Goal: Check status: Check status

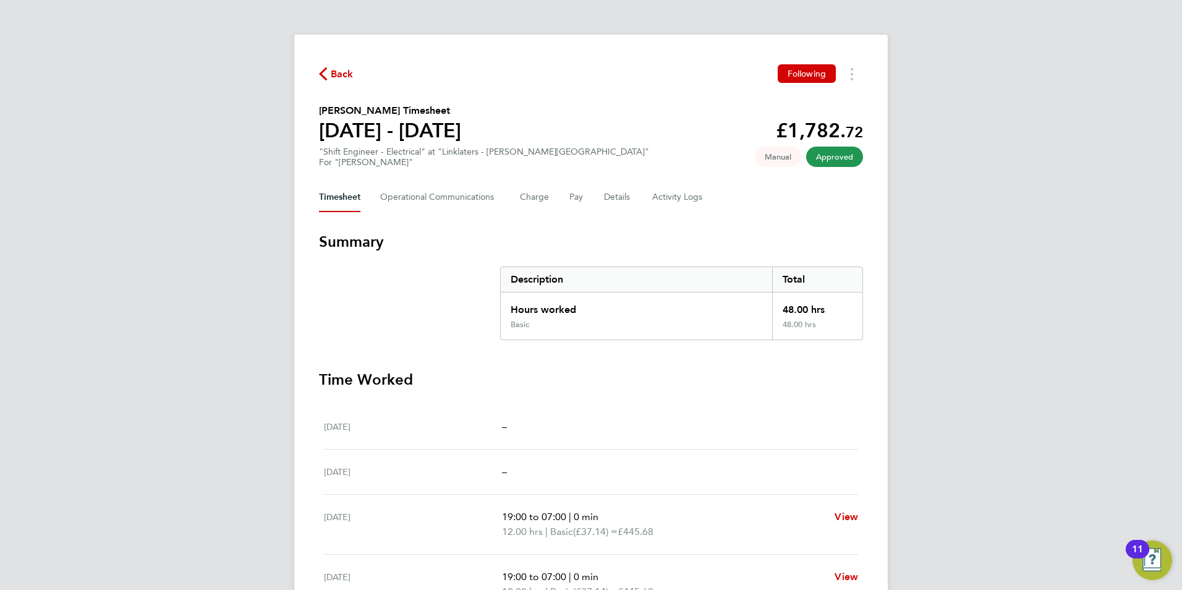
click at [341, 68] on span "Back" at bounding box center [342, 74] width 23 height 15
click at [341, 74] on span "Back" at bounding box center [342, 74] width 23 height 15
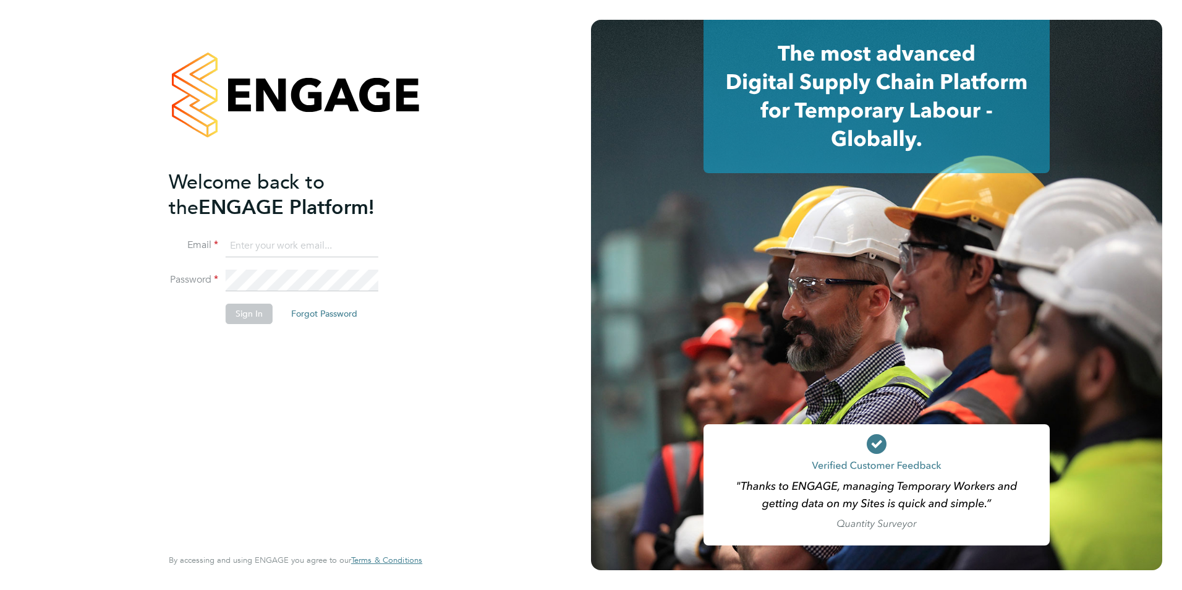
click at [271, 250] on input at bounding box center [302, 246] width 153 height 22
type input "daniel.gwynn@prsjobs.com"
click at [242, 312] on button "Sign In" at bounding box center [249, 314] width 47 height 20
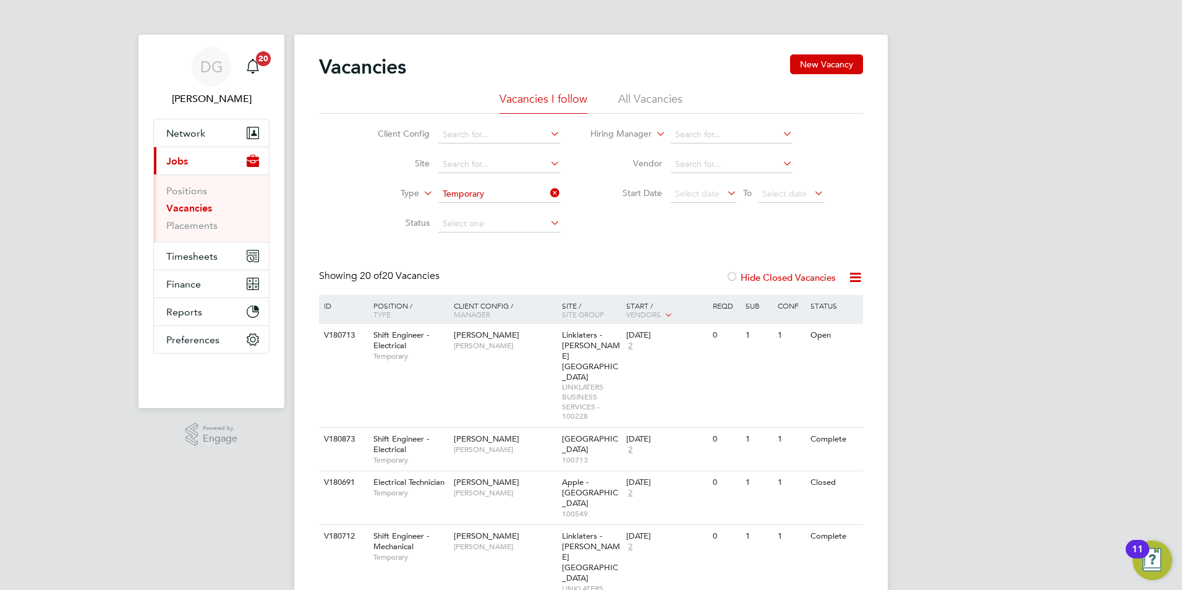
click at [548, 195] on icon at bounding box center [548, 192] width 0 height 17
click at [534, 445] on span "[PERSON_NAME]" at bounding box center [505, 450] width 102 height 10
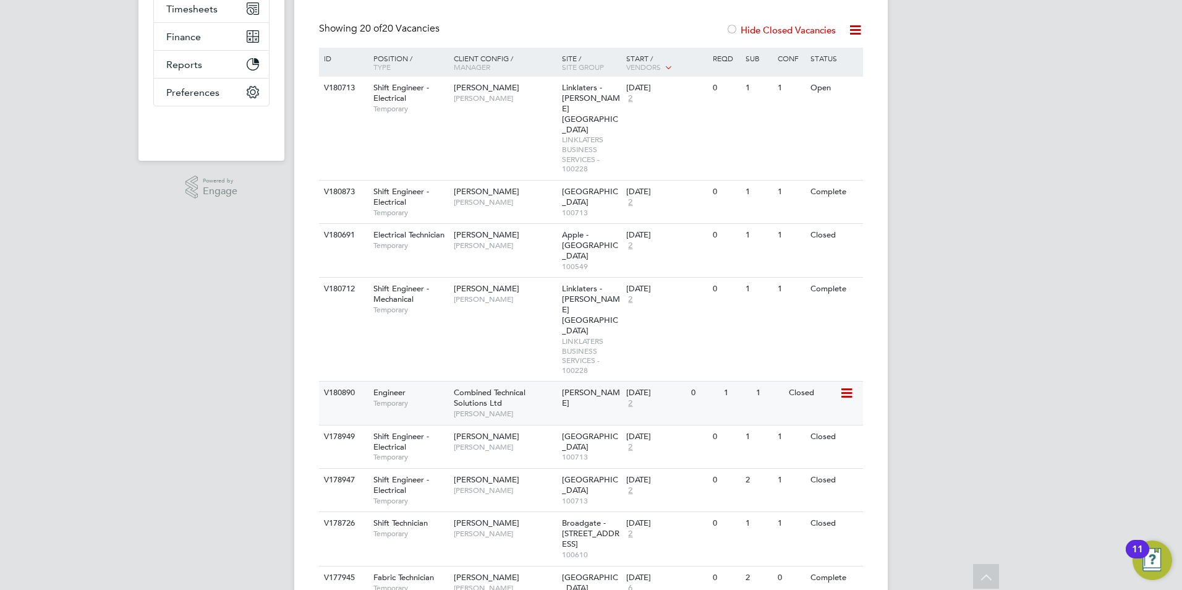
scroll to position [309, 0]
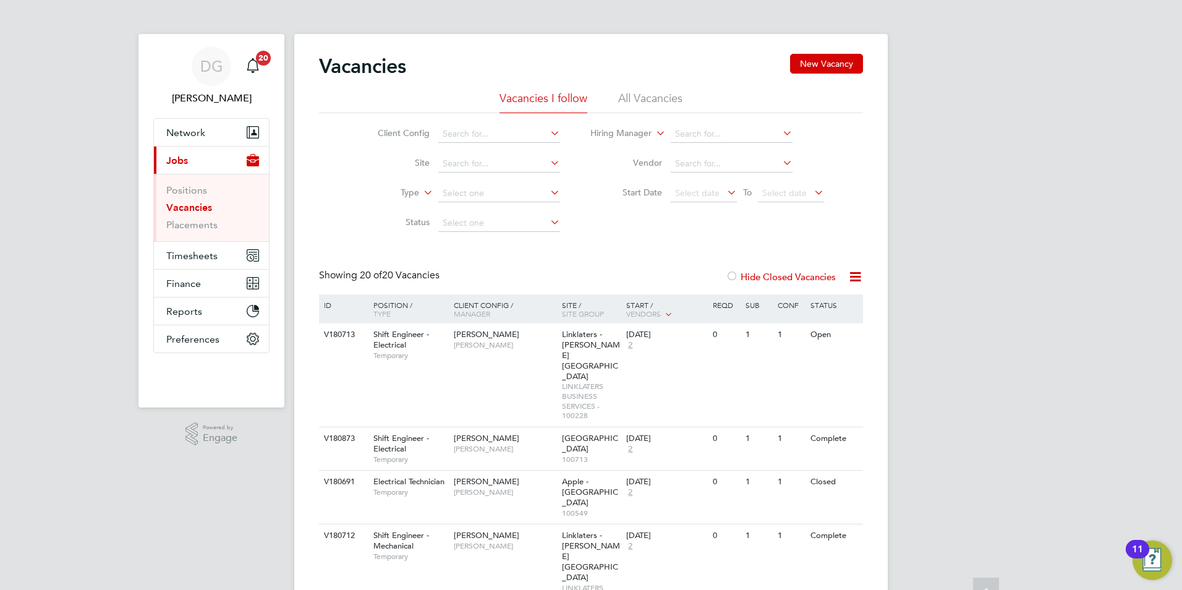
scroll to position [0, 0]
click at [404, 477] on span "Electrical Technician" at bounding box center [408, 482] width 71 height 11
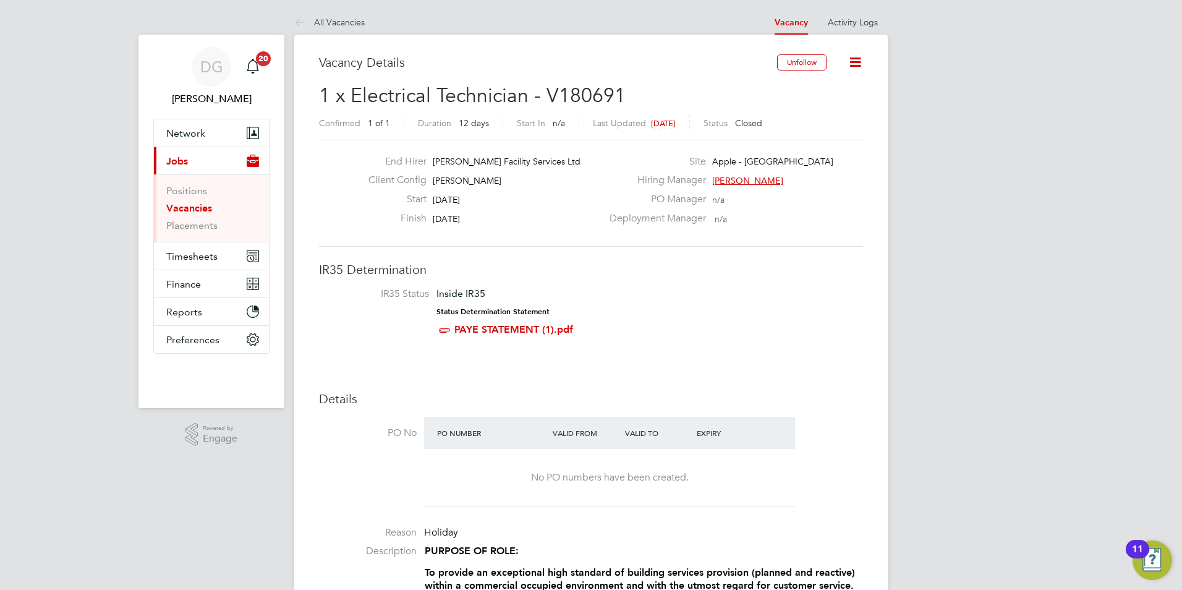
click at [855, 63] on icon at bounding box center [855, 61] width 15 height 15
click at [852, 57] on icon at bounding box center [855, 61] width 15 height 15
click at [196, 253] on span "Timesheets" at bounding box center [191, 256] width 51 height 12
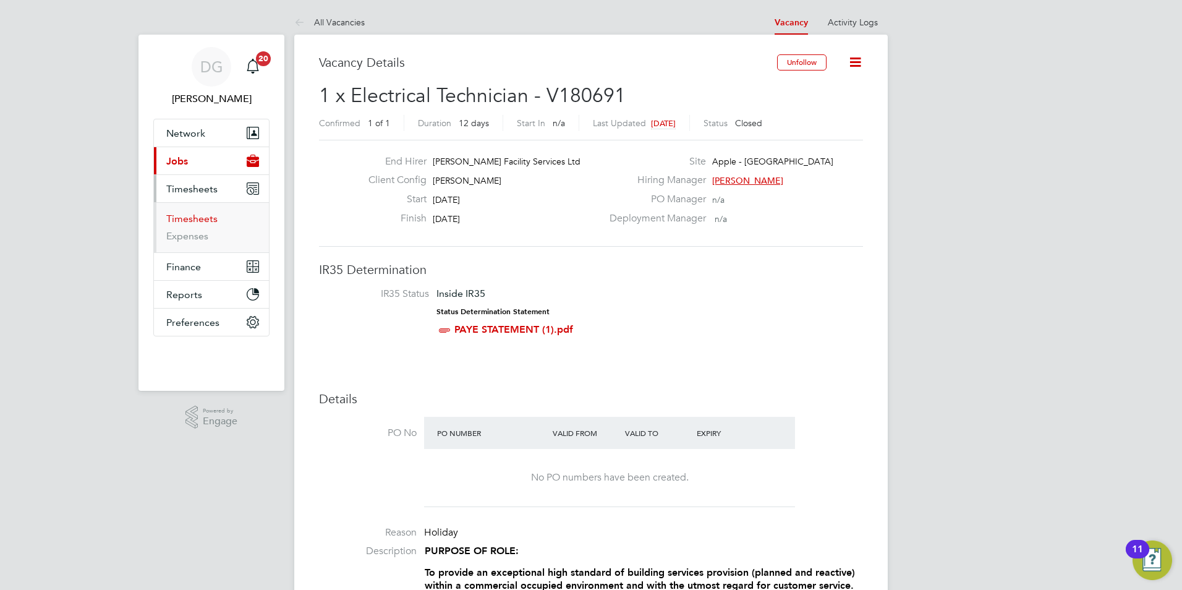
click at [205, 221] on link "Timesheets" at bounding box center [191, 219] width 51 height 12
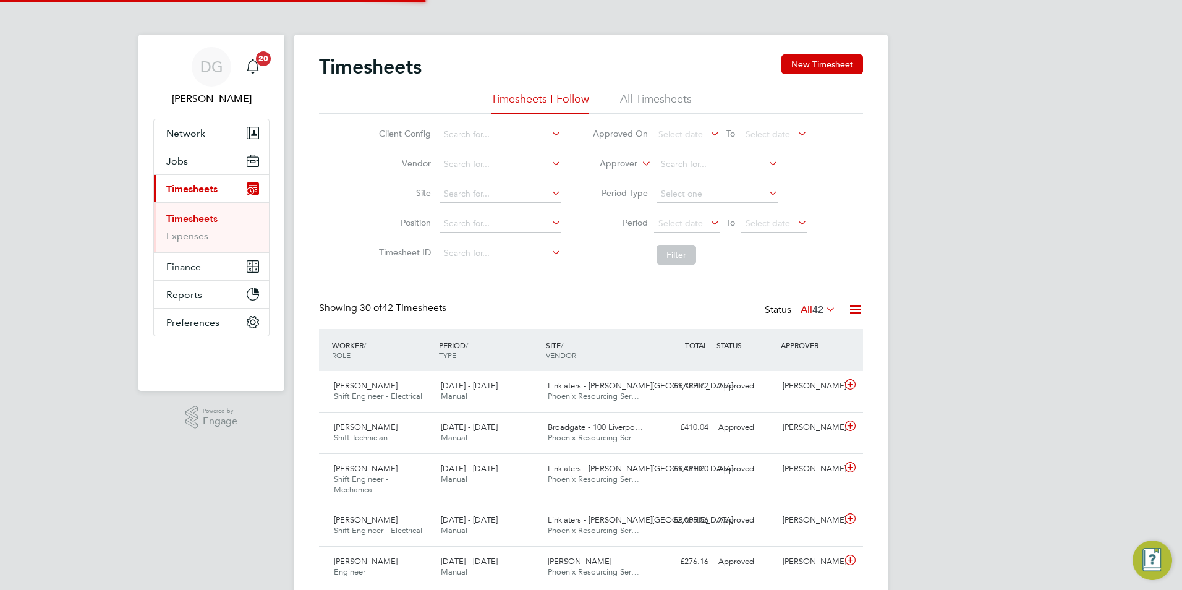
scroll to position [41, 108]
click at [645, 93] on li "All Timesheets" at bounding box center [656, 103] width 72 height 22
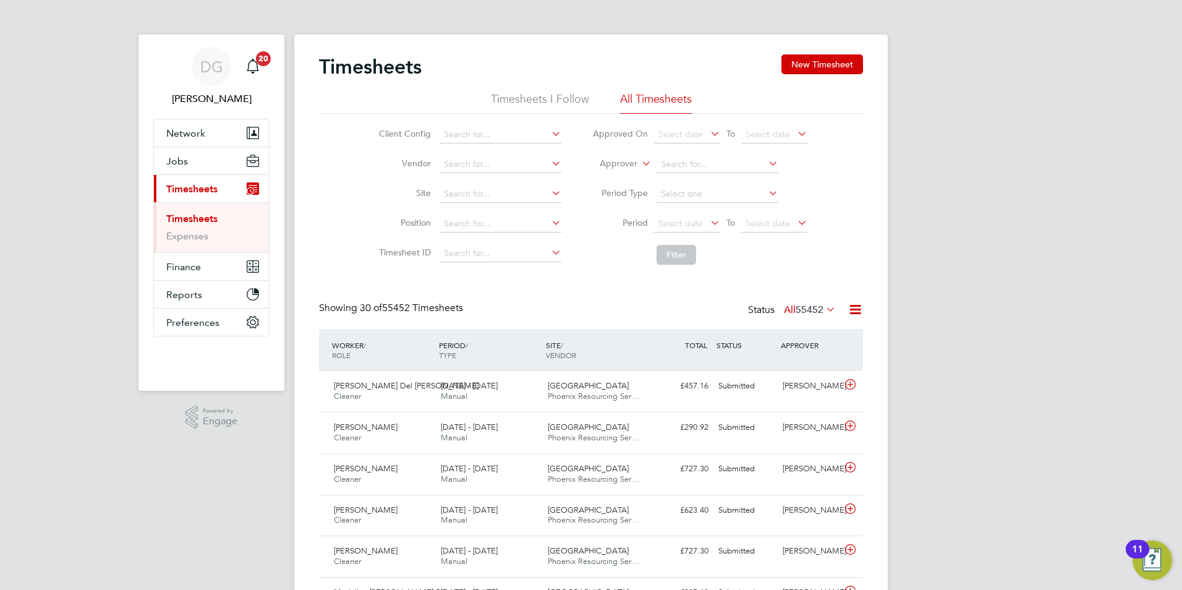
click at [824, 312] on icon at bounding box center [824, 308] width 0 height 17
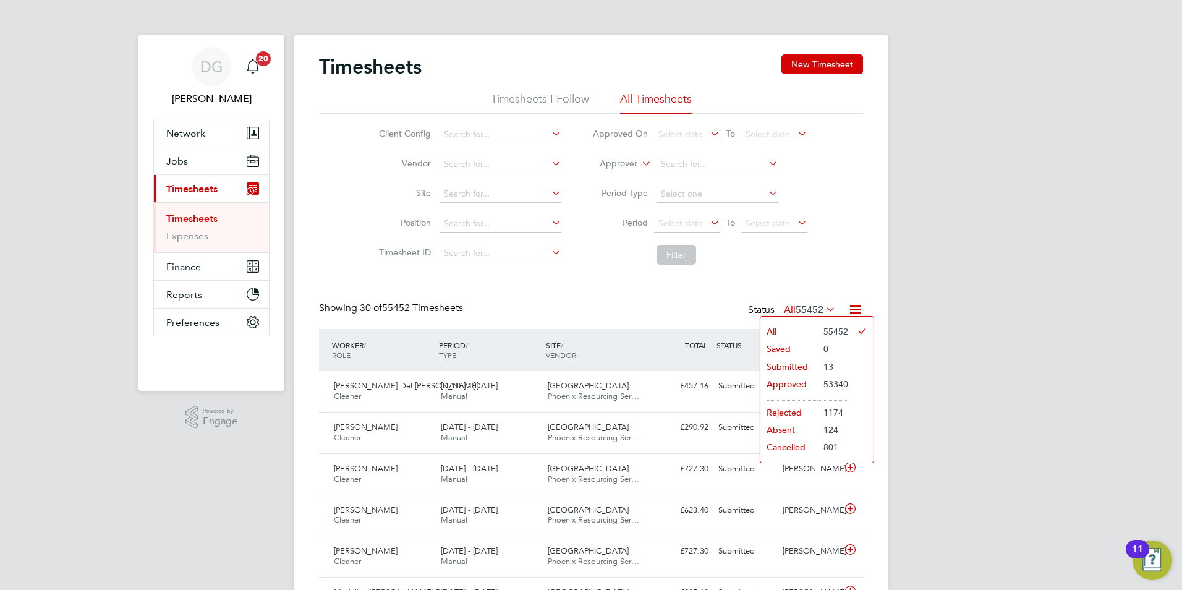
click at [803, 388] on li "Approved" at bounding box center [788, 383] width 57 height 17
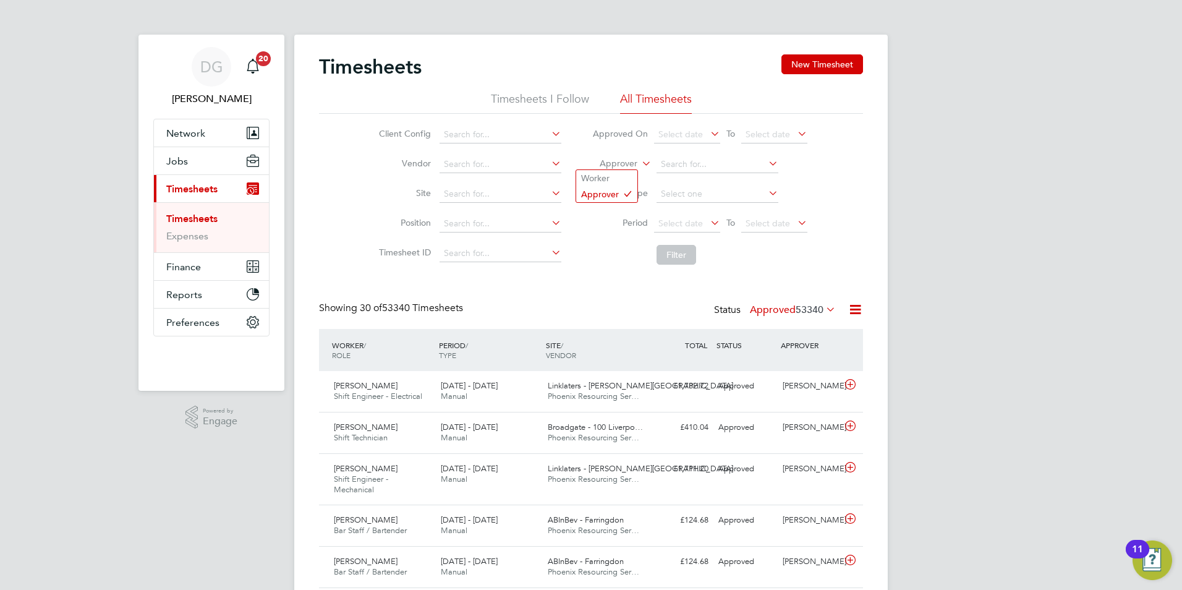
click at [639, 163] on icon at bounding box center [639, 160] width 0 height 11
click at [617, 173] on li "Worker" at bounding box center [606, 178] width 61 height 16
click at [673, 163] on input at bounding box center [718, 164] width 122 height 17
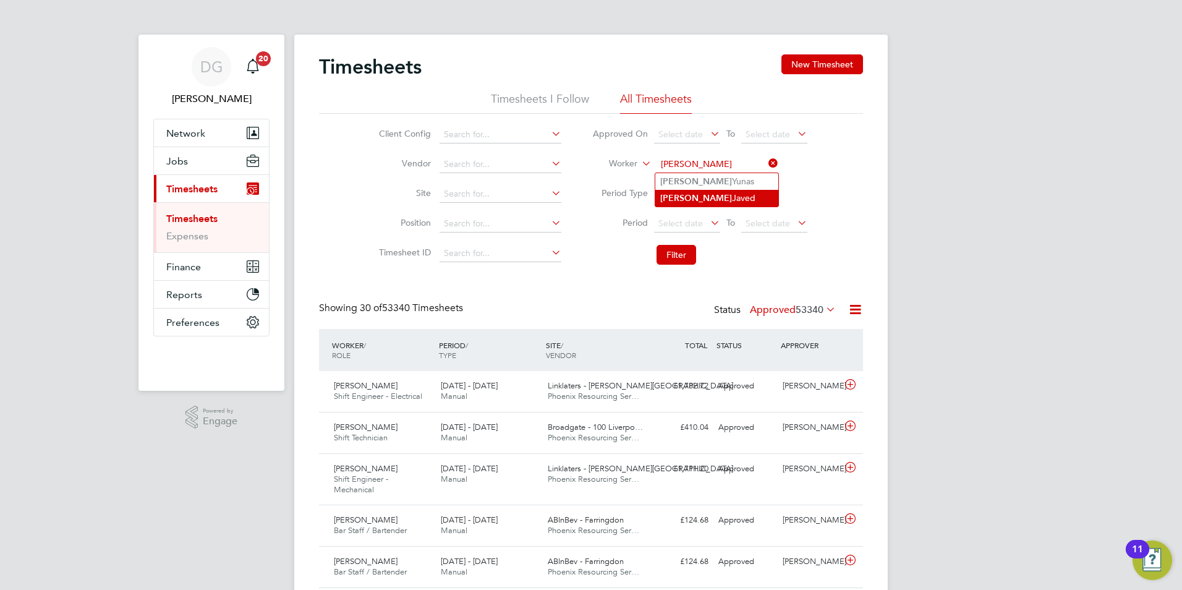
click at [666, 200] on b "Aasim" at bounding box center [696, 198] width 72 height 11
type input "Aasim Javed"
click at [679, 254] on button "Filter" at bounding box center [677, 255] width 40 height 20
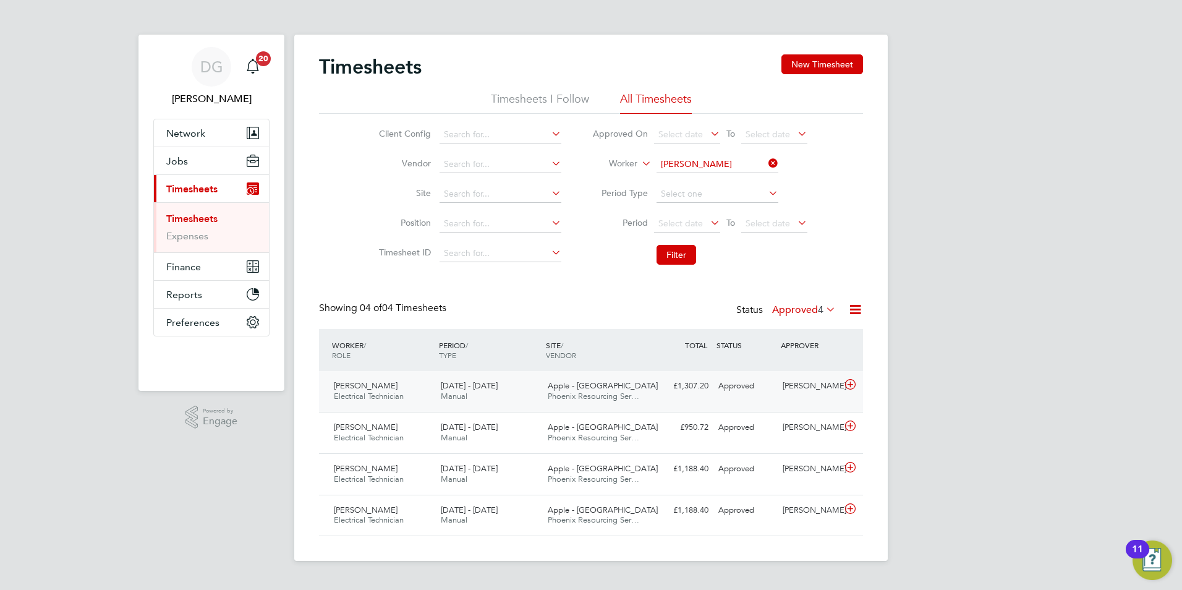
click at [634, 390] on div "Apple - London Phoenix Resourcing Ser…" at bounding box center [596, 391] width 107 height 31
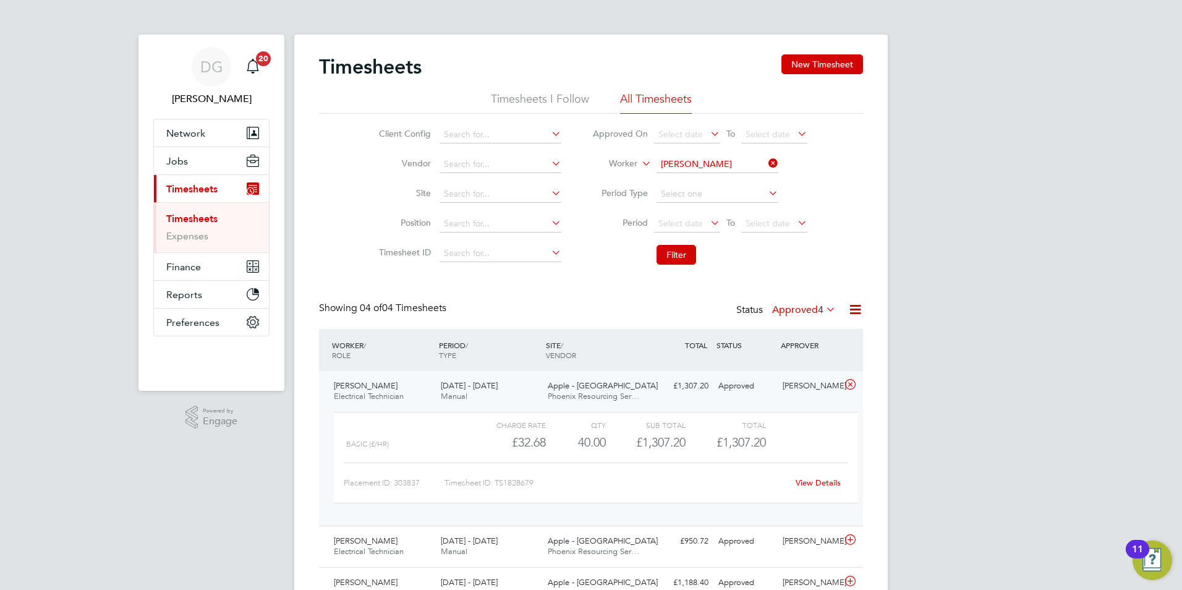
click at [812, 480] on link "View Details" at bounding box center [818, 482] width 45 height 11
